Goal: Learn about a topic: Learn about a topic

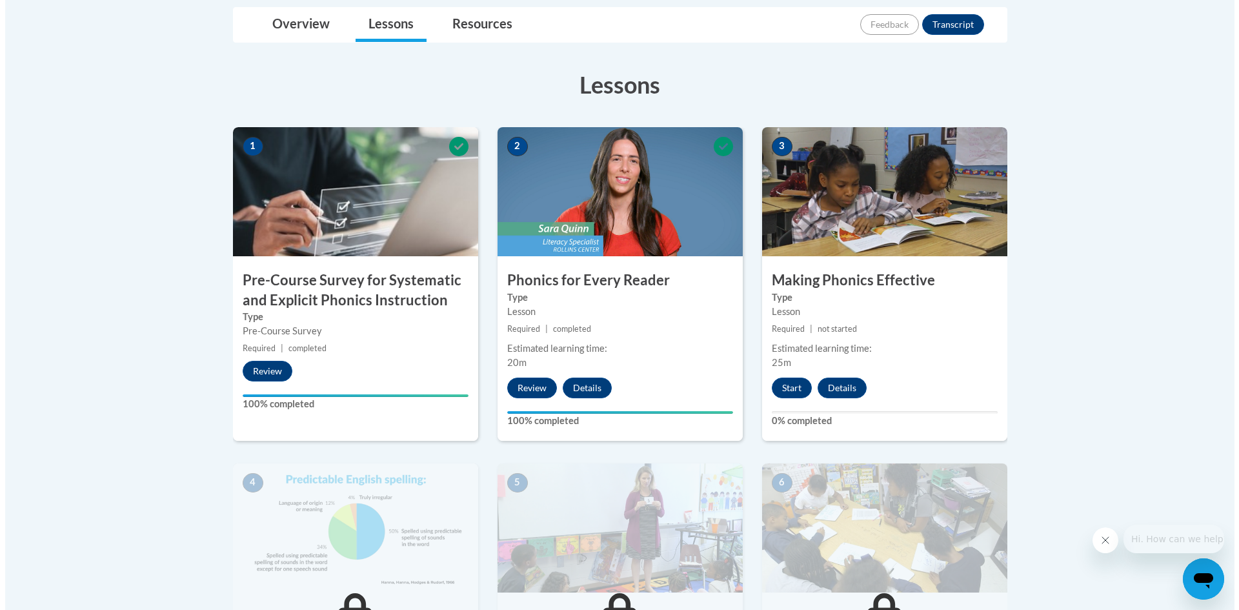
scroll to position [311, 0]
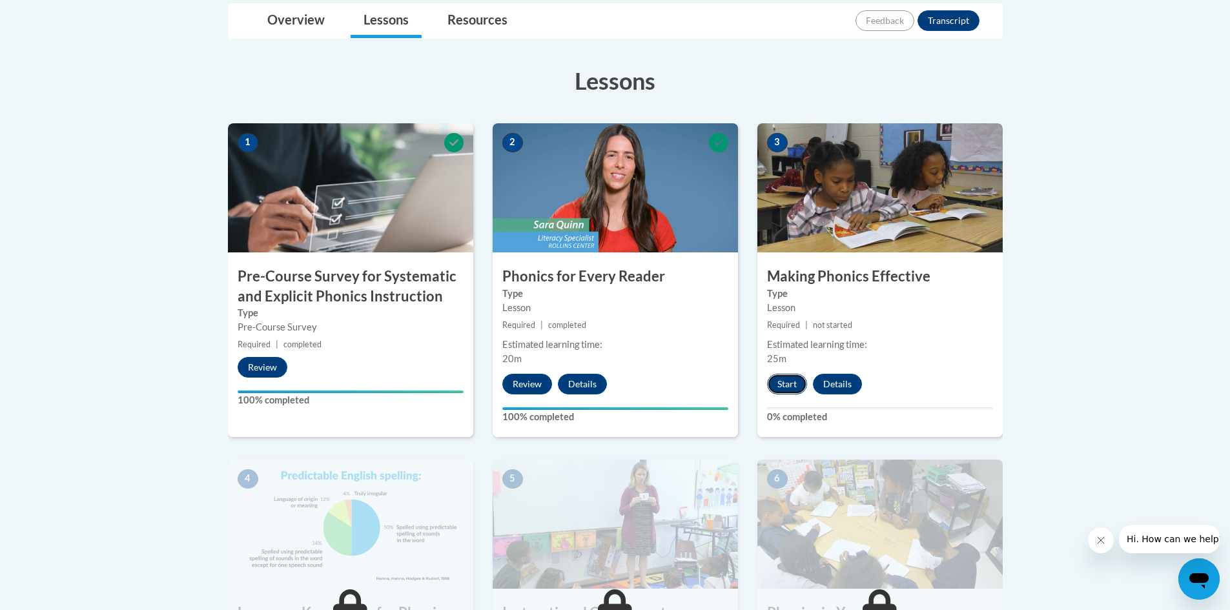
click at [795, 384] on button "Start" at bounding box center [787, 384] width 40 height 21
